Goal: Transaction & Acquisition: Subscribe to service/newsletter

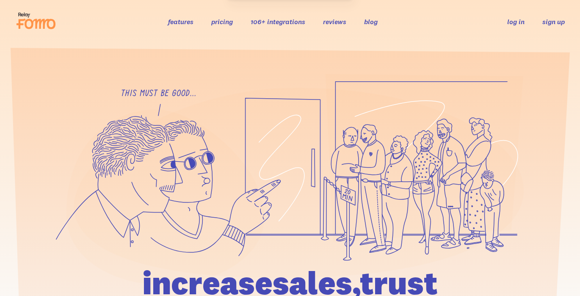
click at [553, 23] on link "sign up" at bounding box center [553, 21] width 22 height 9
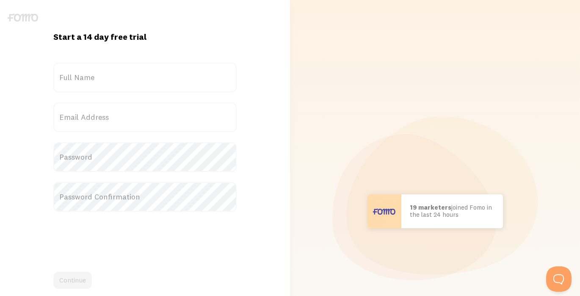
click at [99, 72] on label "Full Name" at bounding box center [144, 78] width 183 height 30
click at [99, 72] on input "Full Name" at bounding box center [144, 78] width 183 height 30
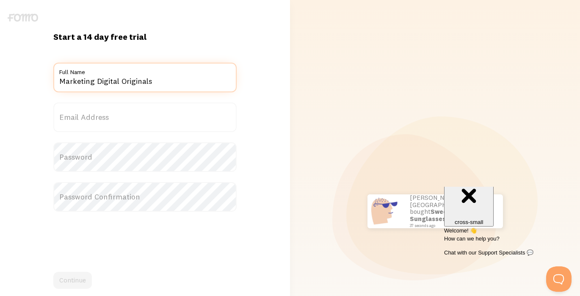
type input "Marketing Digital Originals"
click at [100, 119] on label "Email Address" at bounding box center [144, 117] width 183 height 30
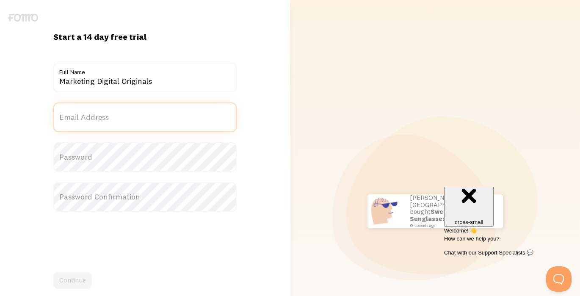
click at [100, 119] on input "Email Address" at bounding box center [144, 117] width 183 height 30
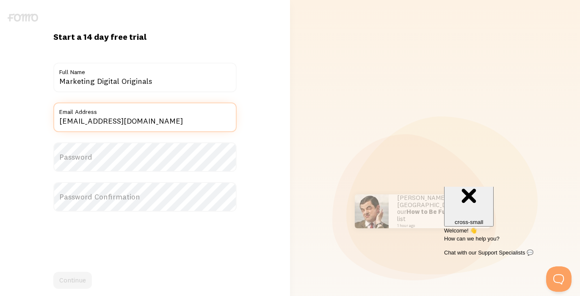
type input "marketing@digitaloriginals.com"
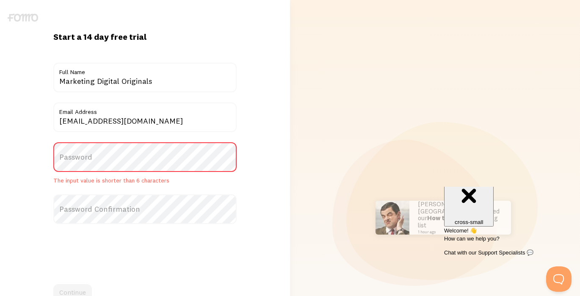
click at [84, 158] on label "Password" at bounding box center [144, 157] width 183 height 30
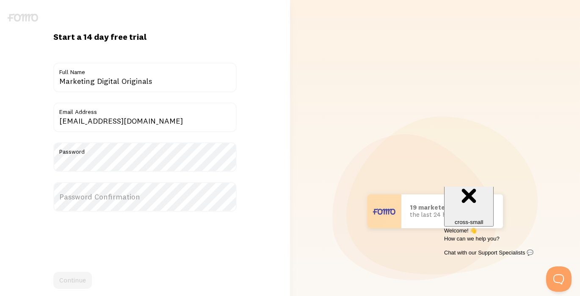
click at [117, 195] on label "Password Confirmation" at bounding box center [144, 197] width 183 height 30
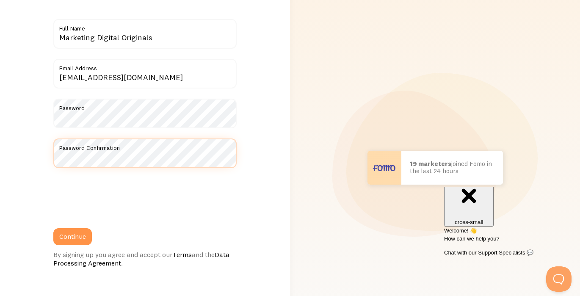
scroll to position [49, 0]
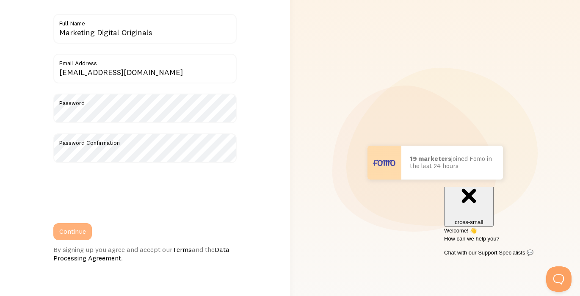
click at [81, 226] on button "Continue" at bounding box center [72, 231] width 39 height 17
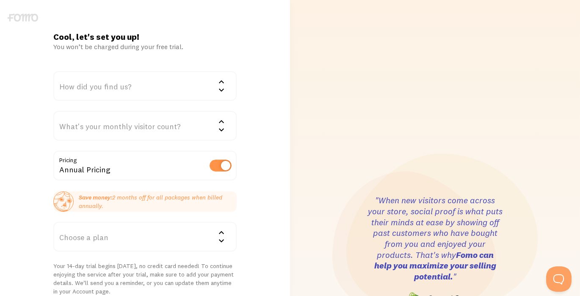
click at [140, 88] on div "How did you find us?" at bounding box center [144, 86] width 183 height 30
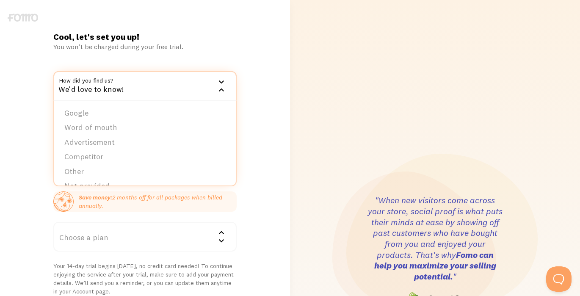
click at [120, 108] on li "Google" at bounding box center [145, 113] width 182 height 15
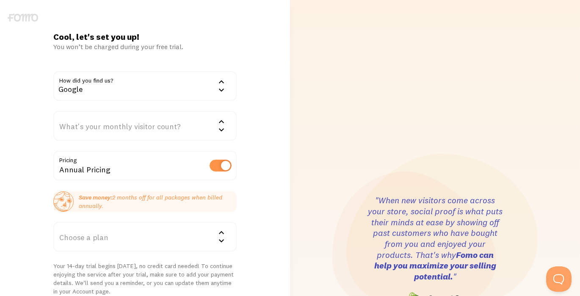
click at [128, 130] on div "What's your monthly visitor count?" at bounding box center [144, 126] width 183 height 30
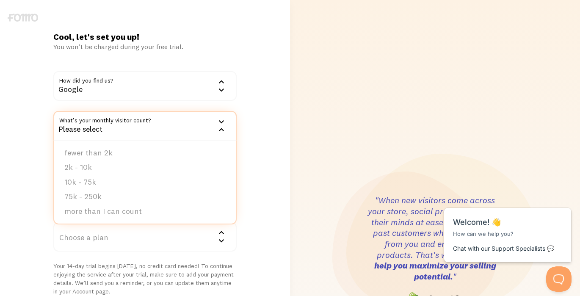
click at [128, 129] on div "Please select" at bounding box center [144, 126] width 183 height 30
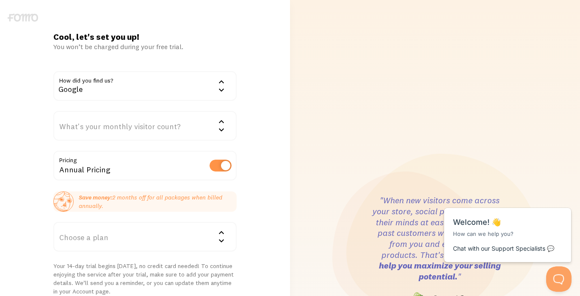
click at [131, 128] on div "What's your monthly visitor count?" at bounding box center [144, 126] width 183 height 30
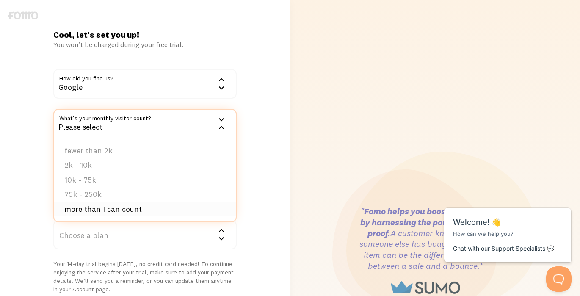
scroll to position [3, 0]
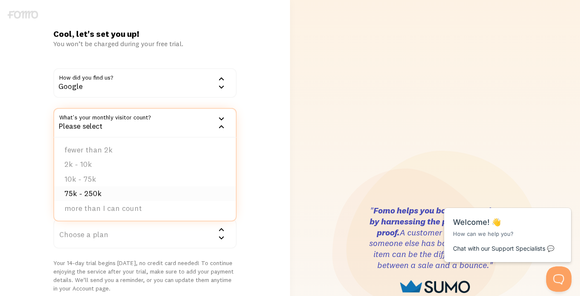
click at [102, 192] on li "75k - 250k" at bounding box center [145, 193] width 182 height 15
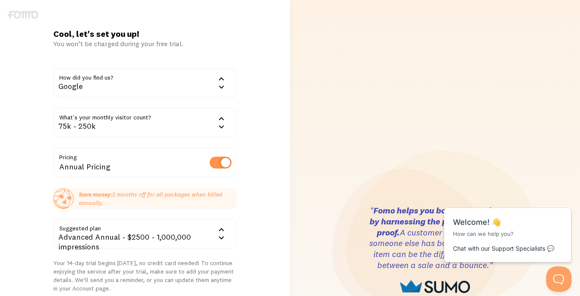
click at [219, 165] on label at bounding box center [220, 163] width 22 height 12
click at [219, 165] on input "checkbox" at bounding box center [220, 163] width 22 height 12
checkbox input "false"
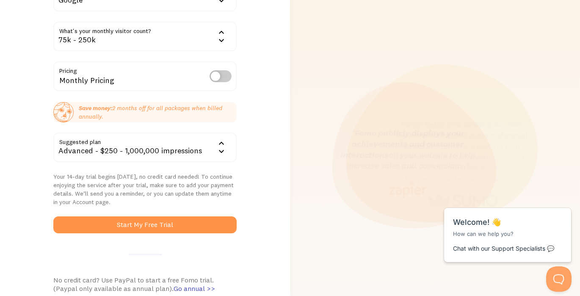
scroll to position [101, 0]
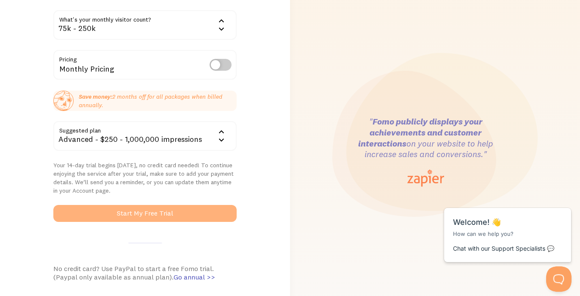
click at [151, 212] on button "Start My Free Trial" at bounding box center [144, 213] width 183 height 17
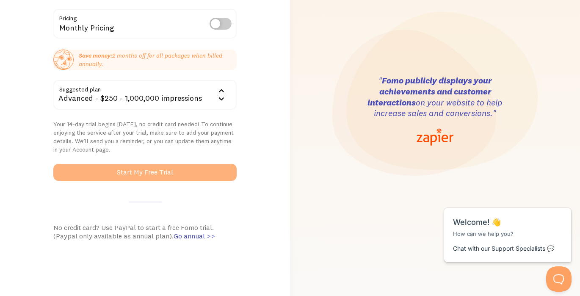
scroll to position [143, 0]
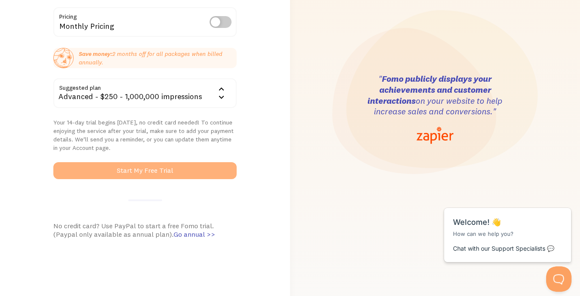
click at [160, 168] on button "Start My Free Trial" at bounding box center [144, 170] width 183 height 17
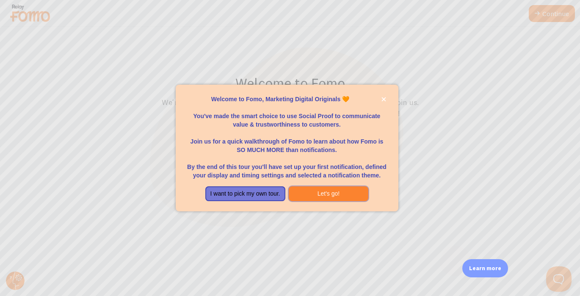
click at [325, 194] on button "Let's go!" at bounding box center [329, 193] width 80 height 15
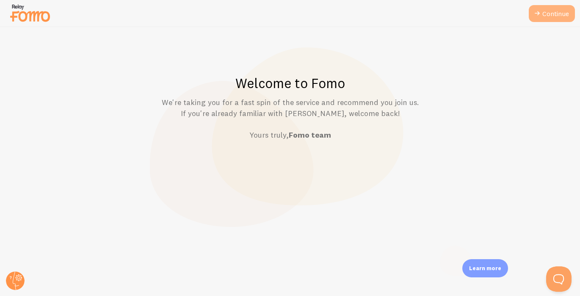
click at [552, 16] on link "Continue" at bounding box center [551, 13] width 46 height 17
